Goal: Information Seeking & Learning: Check status

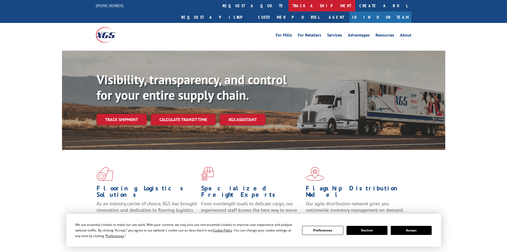
click at [289, 7] on link "track a shipment" at bounding box center [322, 5] width 67 height 11
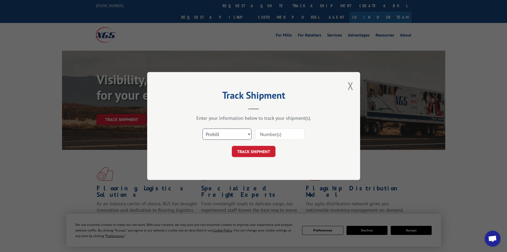
click at [221, 135] on select "Select category... Probill BOL PO" at bounding box center [227, 133] width 49 height 11
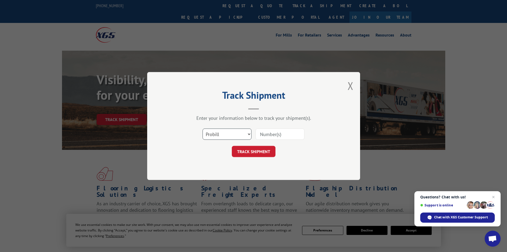
click at [240, 133] on select "Select category... Probill BOL PO" at bounding box center [227, 133] width 49 height 11
select select "bol"
click at [203, 128] on select "Select category... Probill BOL PO" at bounding box center [227, 133] width 49 height 11
click at [270, 133] on input at bounding box center [280, 133] width 49 height 11
paste input "7083326"
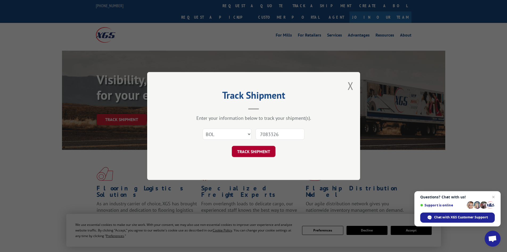
type input "7083326"
click at [249, 156] on button "TRACK SHIPMENT" at bounding box center [254, 151] width 44 height 11
